Goal: Task Accomplishment & Management: Manage account settings

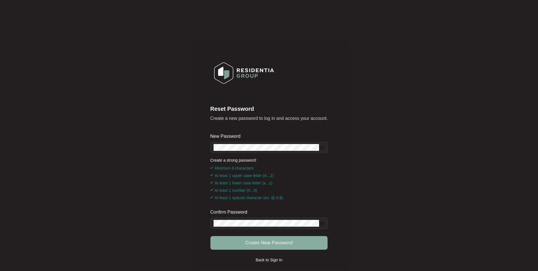
click at [247, 245] on span "Create New Password" at bounding box center [269, 242] width 47 height 7
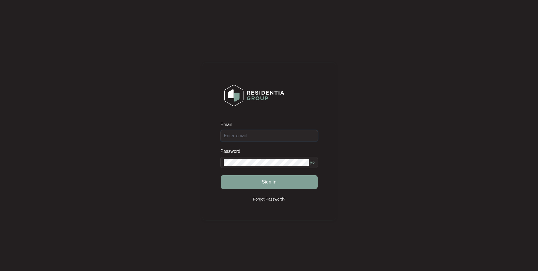
click at [228, 135] on input "Email" at bounding box center [270, 135] width 98 height 11
type input "admin@localappliances.com.au"
click at [258, 181] on button "Sign in" at bounding box center [269, 182] width 97 height 14
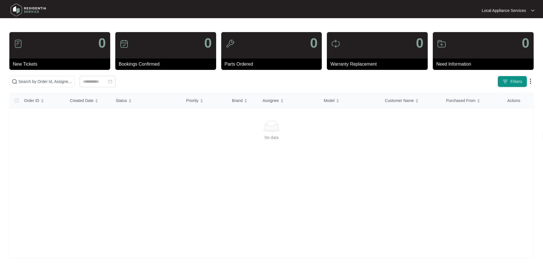
click at [68, 57] on div "0" at bounding box center [59, 45] width 101 height 26
click at [533, 11] on img at bounding box center [532, 10] width 3 height 3
click at [330, 12] on div at bounding box center [271, 10] width 261 height 17
click at [276, 51] on div "0" at bounding box center [271, 45] width 101 height 26
click at [245, 62] on p "Parts Ordered" at bounding box center [273, 64] width 97 height 7
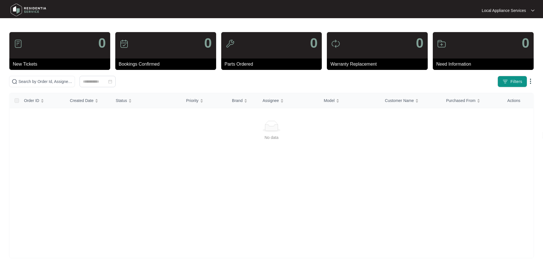
click at [17, 44] on img at bounding box center [18, 43] width 9 height 9
click at [30, 82] on input "text" at bounding box center [45, 81] width 54 height 6
click at [35, 81] on input "text" at bounding box center [45, 81] width 54 height 6
type input "2"
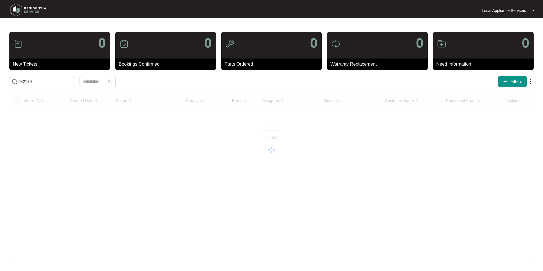
type input "642170"
